Goal: Task Accomplishment & Management: Manage account settings

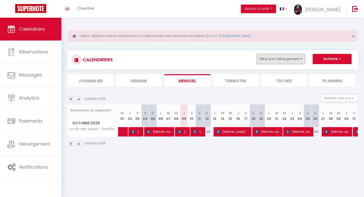
click at [301, 57] on button "Filtrer par hébergement" at bounding box center [280, 59] width 49 height 10
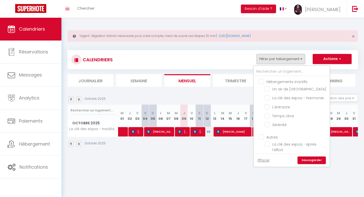
click at [261, 135] on input "Autres" at bounding box center [297, 136] width 76 height 5
checkbox input "true"
checkbox input "false"
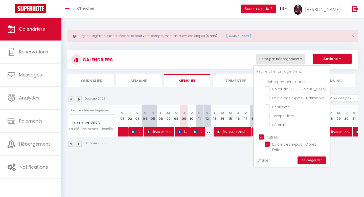
checkbox input "false"
checkbox input "true"
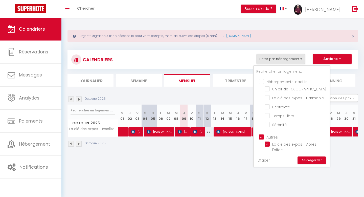
checkbox input "true"
click at [306, 159] on link "Sauvegarder" at bounding box center [311, 160] width 28 height 8
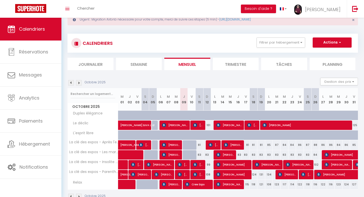
scroll to position [30, 0]
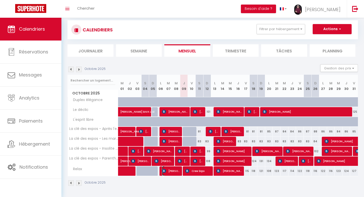
click at [171, 171] on span "[PERSON_NAME]" at bounding box center [171, 171] width 18 height 10
select select "OK"
select select "0"
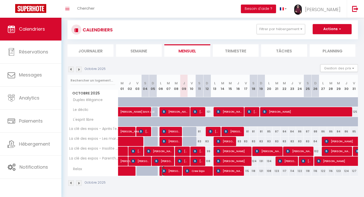
select select "1"
select select
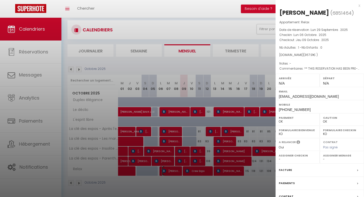
scroll to position [39, 0]
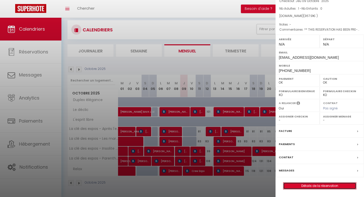
click at [311, 184] on link "Détails de la réservation" at bounding box center [319, 185] width 73 height 7
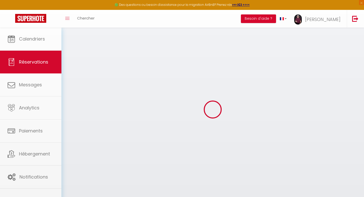
select select
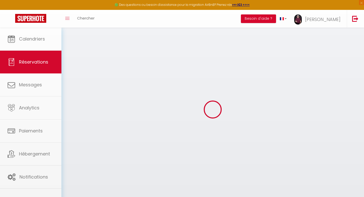
select select
checkbox input "false"
select select
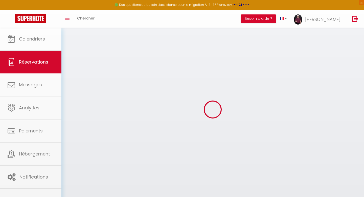
select select
checkbox input "false"
select select
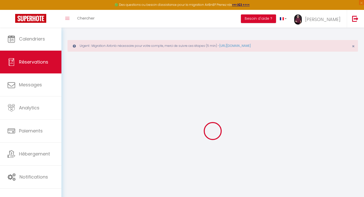
type input "[PERSON_NAME]"
type input "MINOUX"
type input "[EMAIL_ADDRESS][DOMAIN_NAME]"
type input "[PHONE_NUMBER]"
type input "."
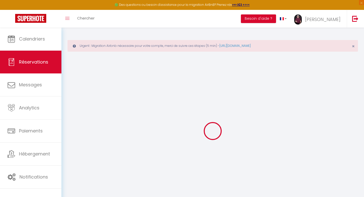
select select "RE"
type input "61.38"
type input "5.15"
select select "44860"
select select "1"
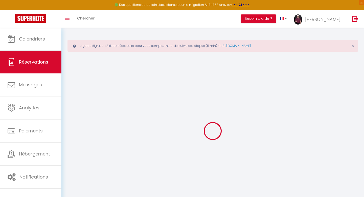
select select
type input "1"
select select "12"
select select "15"
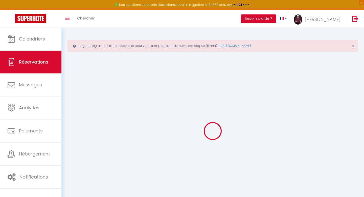
type input "301.07"
checkbox input "false"
type input "0"
select select "2"
type input "60"
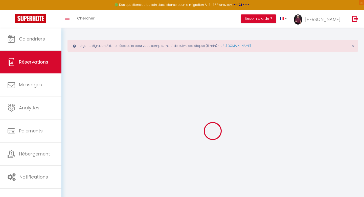
type input "0"
select select
checkbox input "false"
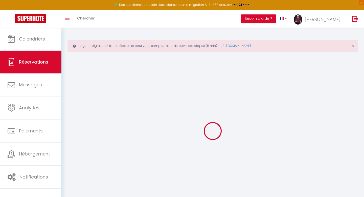
select select
checkbox input "false"
select select
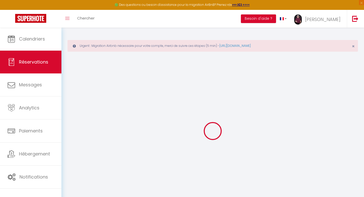
checkbox input "false"
type textarea "** THIS RESERVATION HAS BEEN PRE-PAID ** Reservation has a cancellation grace p…"
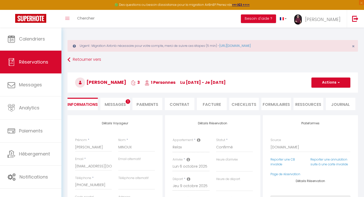
type input "60"
type input "6.84"
select select
checkbox input "false"
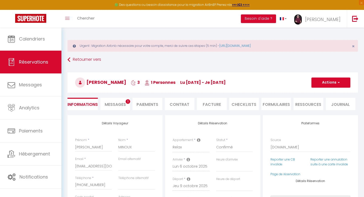
select select
drag, startPoint x: 76, startPoint y: 166, endPoint x: 114, endPoint y: 167, distance: 38.4
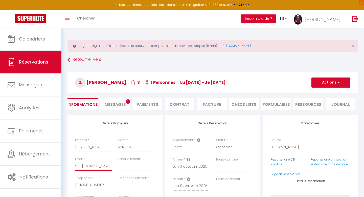
paste input "[EMAIL_ADDRESS]"
type input "[EMAIL_ADDRESS][DOMAIN_NAME]"
select select
checkbox input "false"
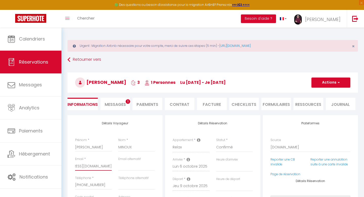
scroll to position [0, 7]
type input "[EMAIL_ADDRESS][DOMAIN_NAME]"
click at [324, 82] on button "Actions" at bounding box center [330, 82] width 39 height 10
click at [320, 93] on link "Enregistrer" at bounding box center [326, 93] width 40 height 7
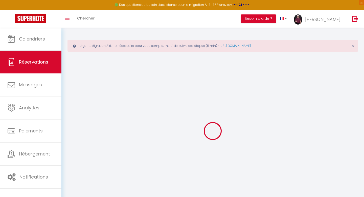
select select "not_cancelled"
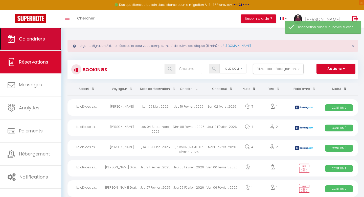
click at [39, 37] on span "Calendriers" at bounding box center [32, 39] width 26 height 6
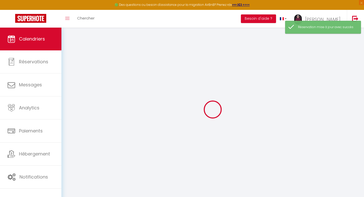
select select
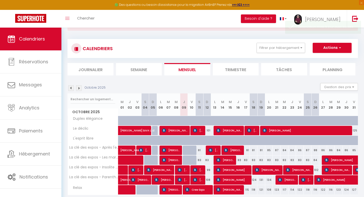
scroll to position [40, 0]
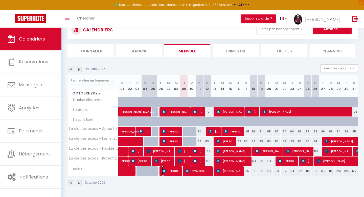
click at [174, 171] on span "[PERSON_NAME]" at bounding box center [171, 171] width 18 height 10
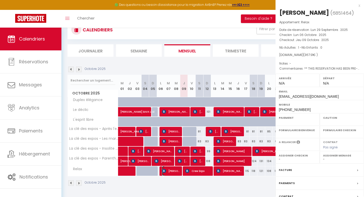
select select "OK"
select select "0"
select select "1"
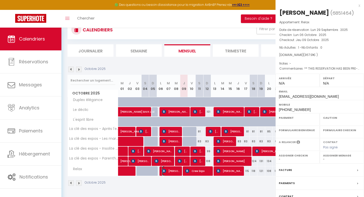
select select
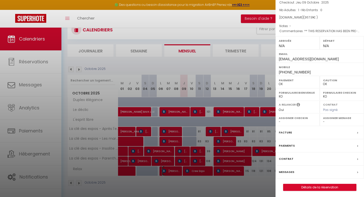
scroll to position [39, 0]
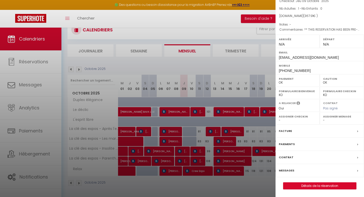
click at [288, 128] on label "Facture" at bounding box center [285, 130] width 13 height 5
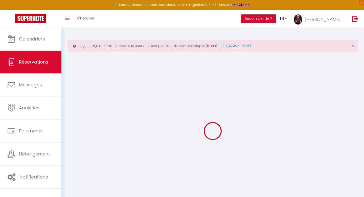
select select "cleaning"
select select "taxes"
select select
checkbox input "false"
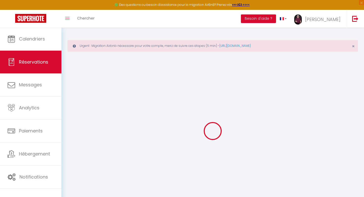
select select
checkbox input "false"
type textarea "** THIS RESERVATION HAS BEEN PRE-PAID ** Reservation has a cancellation grace p…"
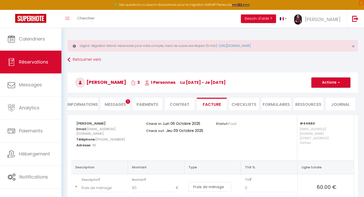
click at [334, 81] on button "Actions" at bounding box center [330, 82] width 39 height 10
click at [321, 105] on link "Envoyer la facture" at bounding box center [327, 106] width 42 height 7
type input "[EMAIL_ADDRESS][DOMAIN_NAME]"
type input "Your invoice 6851464 - Relax"
type textarea "Hi, Here is the link to download your invoice: [URL][DOMAIN_NAME] Reservation d…"
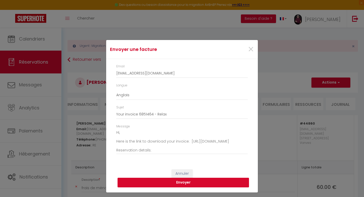
click at [182, 181] on button "Envoyer" at bounding box center [182, 182] width 131 height 10
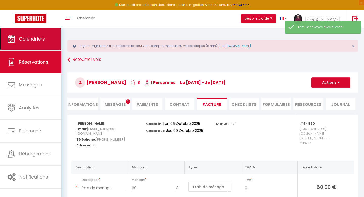
click at [28, 38] on span "Calendriers" at bounding box center [32, 39] width 26 height 6
